Goal: Task Accomplishment & Management: Use online tool/utility

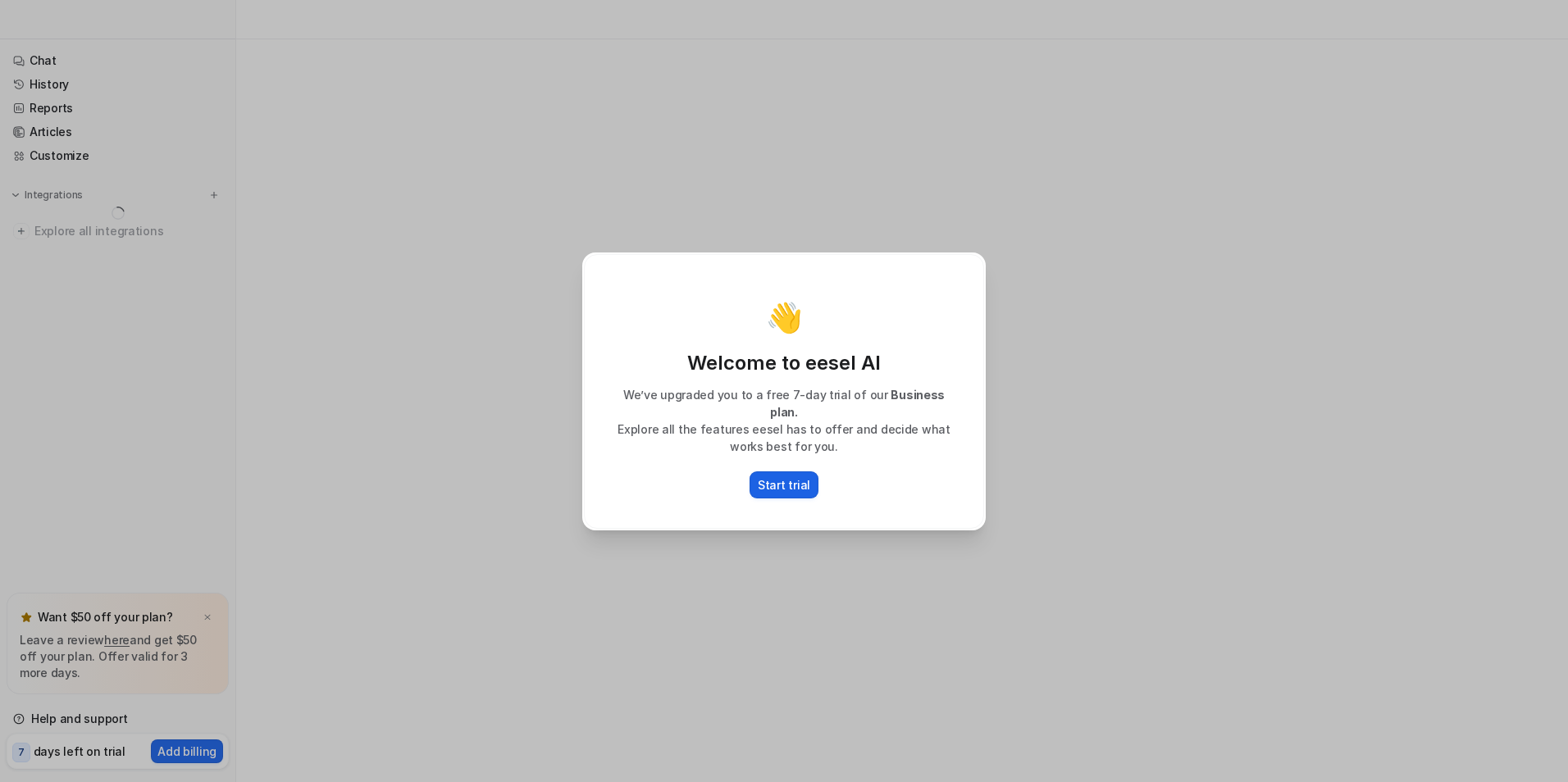
click at [802, 476] on p "Start trial" at bounding box center [783, 485] width 52 height 18
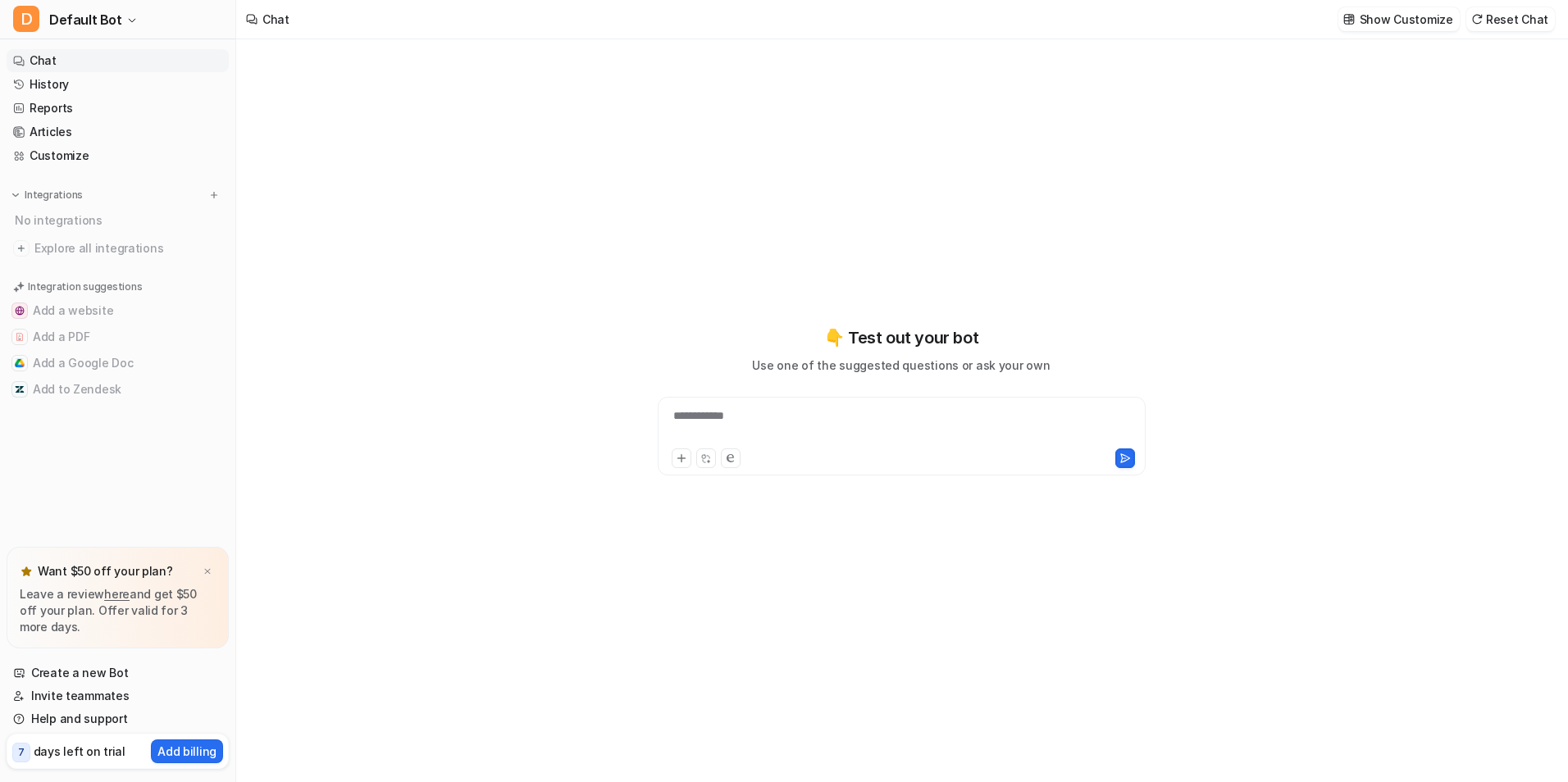
type textarea "**********"
